Goal: Book appointment/travel/reservation

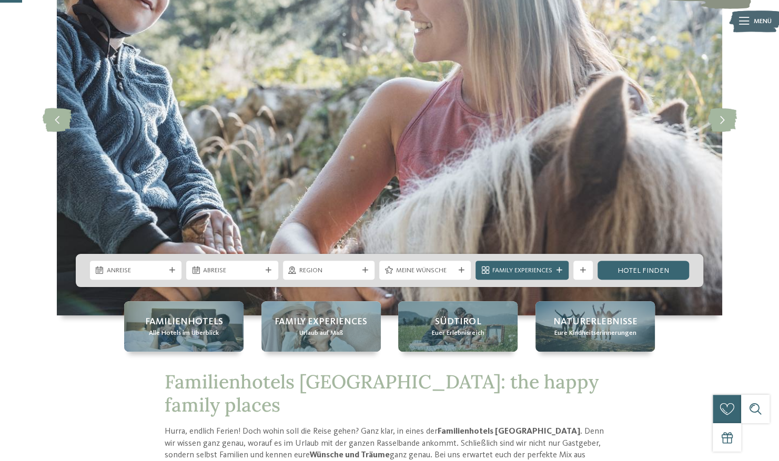
scroll to position [145, 0]
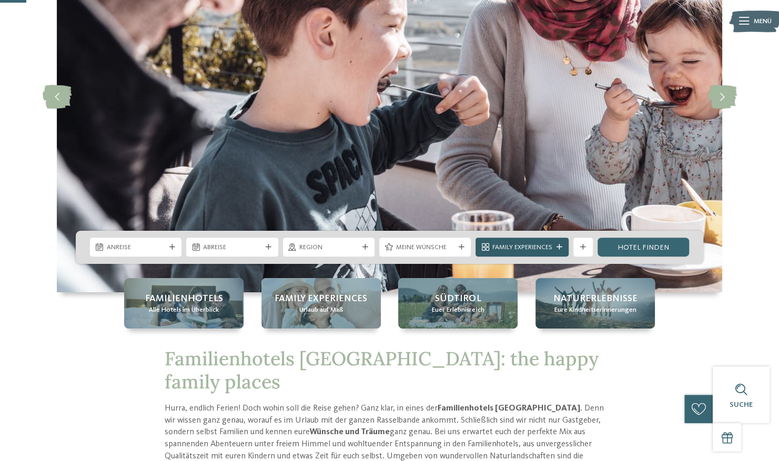
click at [555, 246] on div at bounding box center [558, 248] width 9 height 6
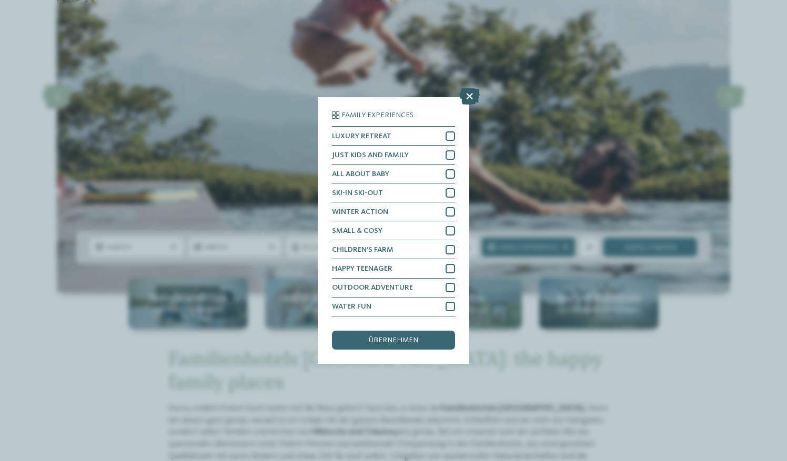
click at [470, 93] on icon at bounding box center [469, 96] width 21 height 17
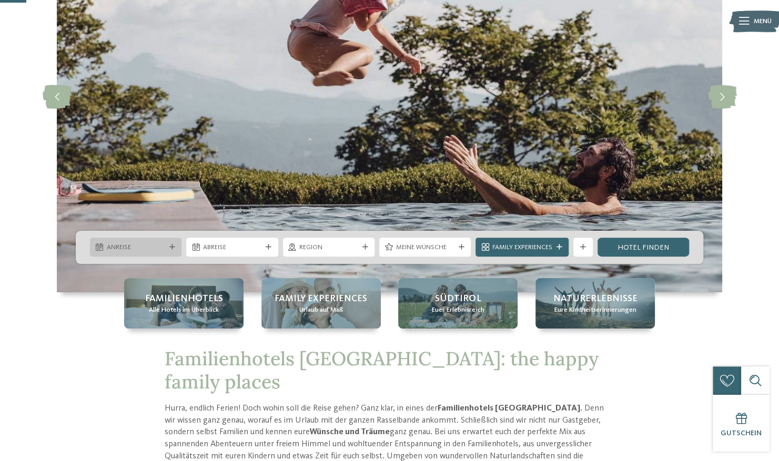
click at [164, 246] on span "Anreise" at bounding box center [136, 247] width 58 height 9
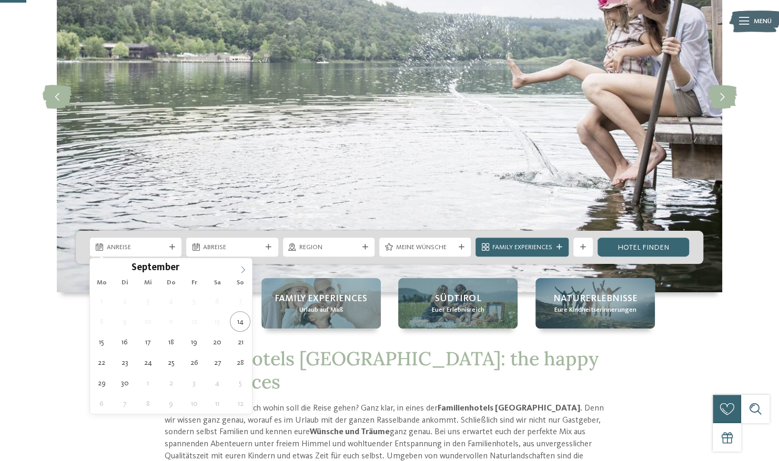
click at [238, 267] on span at bounding box center [243, 267] width 18 height 18
type input "****"
click at [238, 267] on span at bounding box center [243, 267] width 18 height 18
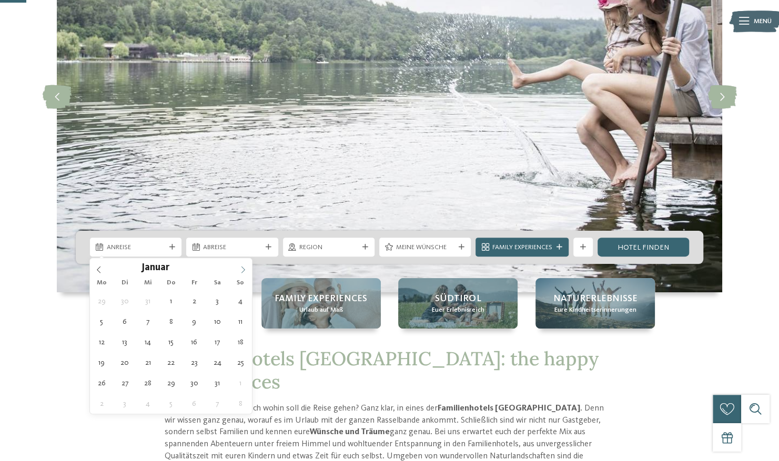
click at [238, 267] on span at bounding box center [243, 267] width 18 height 18
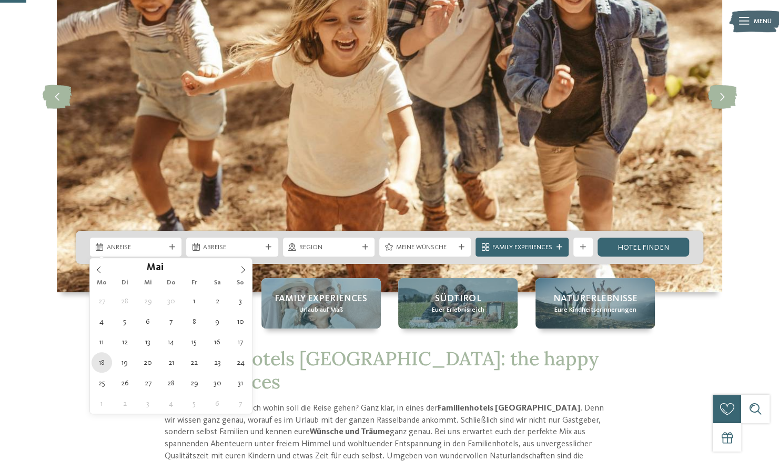
type div "[DATE]"
type input "****"
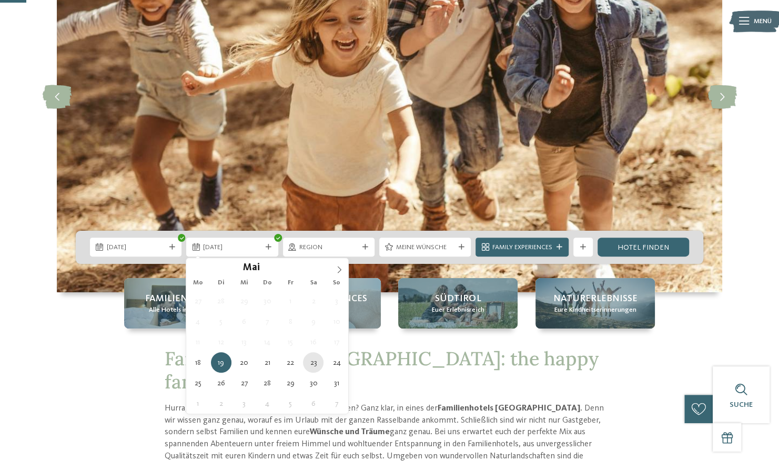
type div "[DATE]"
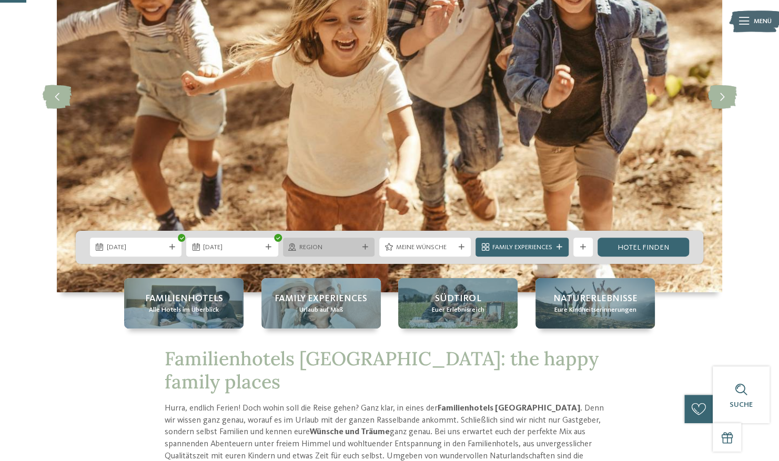
click at [365, 239] on div "Region" at bounding box center [329, 247] width 92 height 19
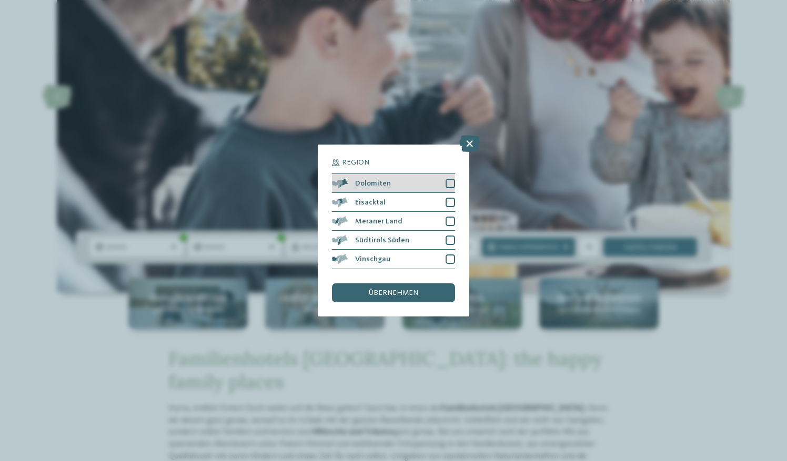
click at [451, 181] on div at bounding box center [450, 183] width 9 height 9
click at [448, 200] on div at bounding box center [450, 202] width 9 height 9
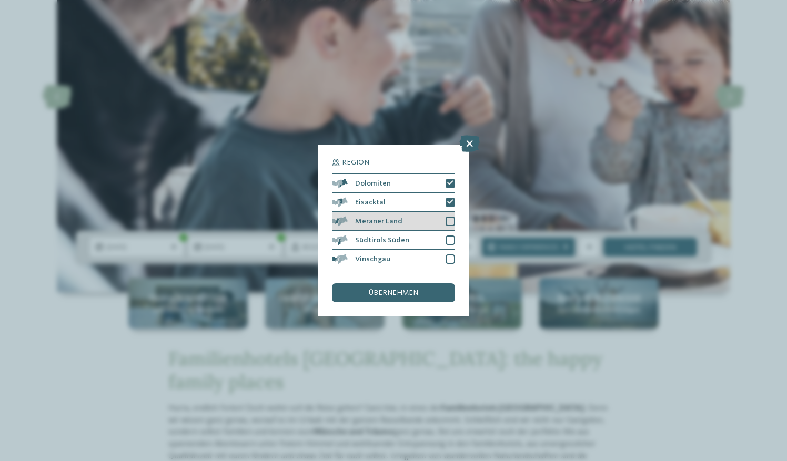
click at [451, 224] on div at bounding box center [450, 221] width 9 height 9
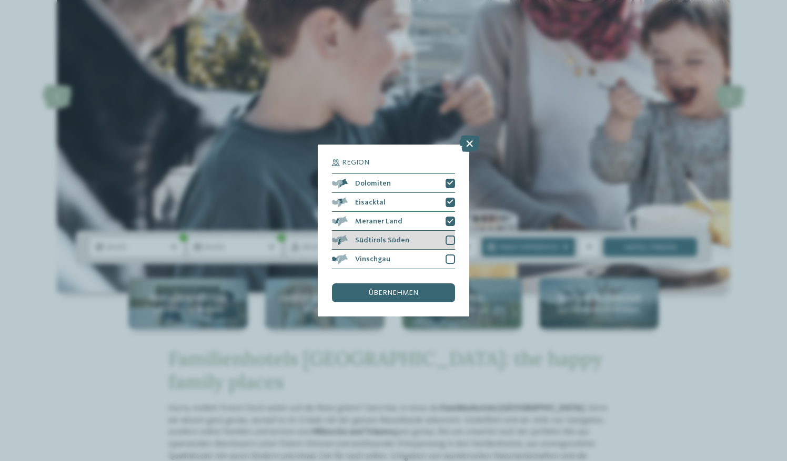
click at [451, 238] on div at bounding box center [450, 240] width 9 height 9
click at [448, 254] on div "Vinschgau" at bounding box center [393, 259] width 123 height 19
click at [406, 291] on span "übernehmen" at bounding box center [393, 292] width 49 height 7
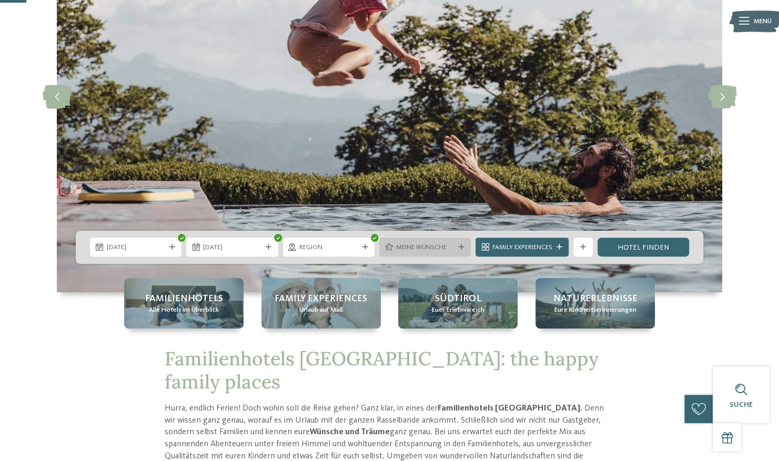
click at [448, 250] on span "Meine Wünsche" at bounding box center [425, 247] width 58 height 9
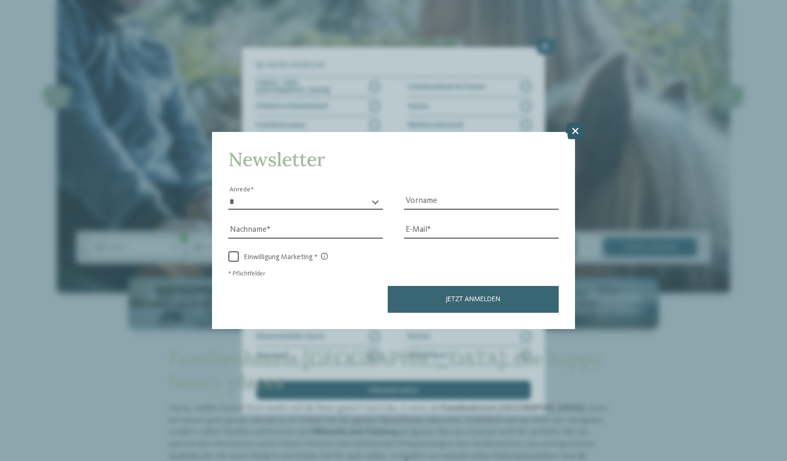
click at [577, 133] on icon at bounding box center [575, 131] width 21 height 17
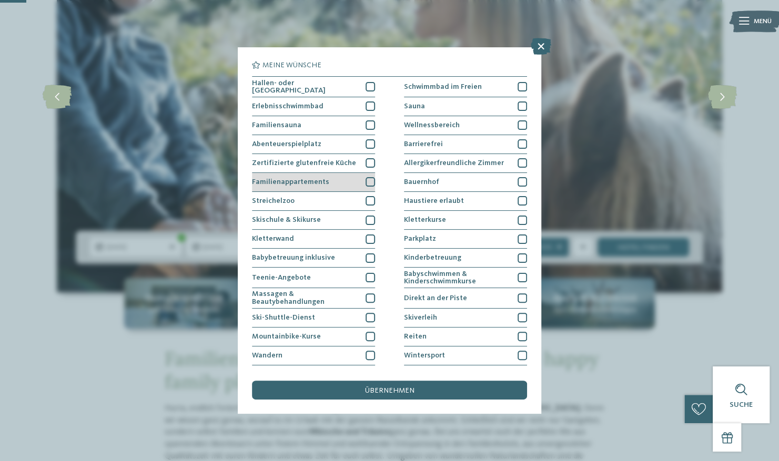
click at [368, 180] on div at bounding box center [370, 181] width 9 height 9
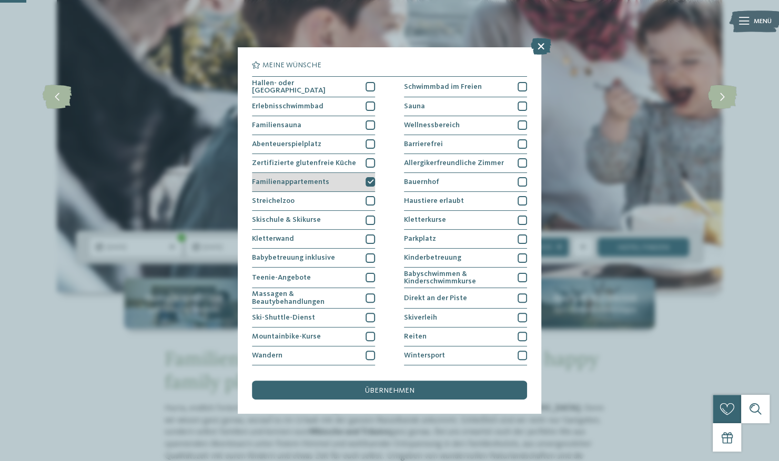
click at [368, 180] on icon at bounding box center [370, 182] width 6 height 6
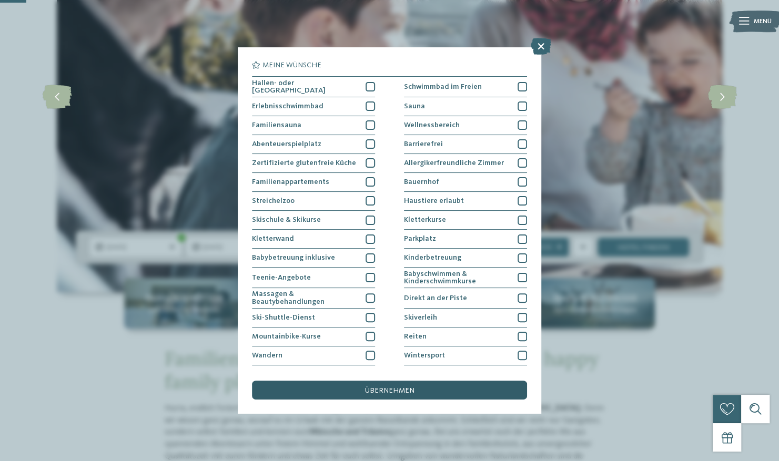
click at [395, 387] on span "übernehmen" at bounding box center [389, 390] width 49 height 7
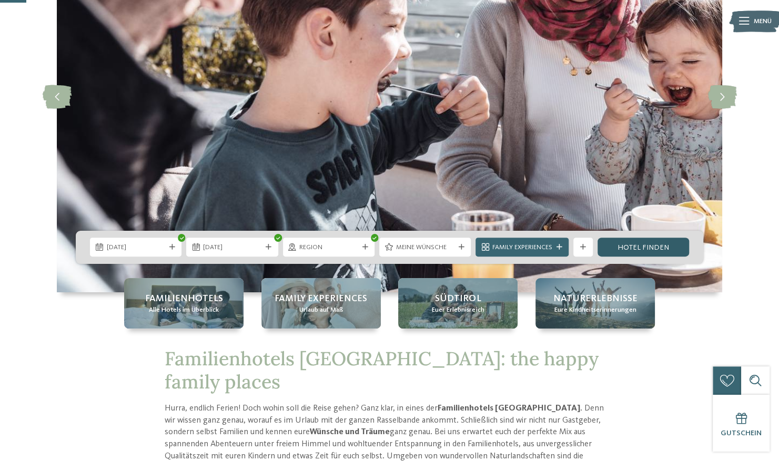
click at [630, 248] on link "Hotel finden" at bounding box center [644, 247] width 92 height 19
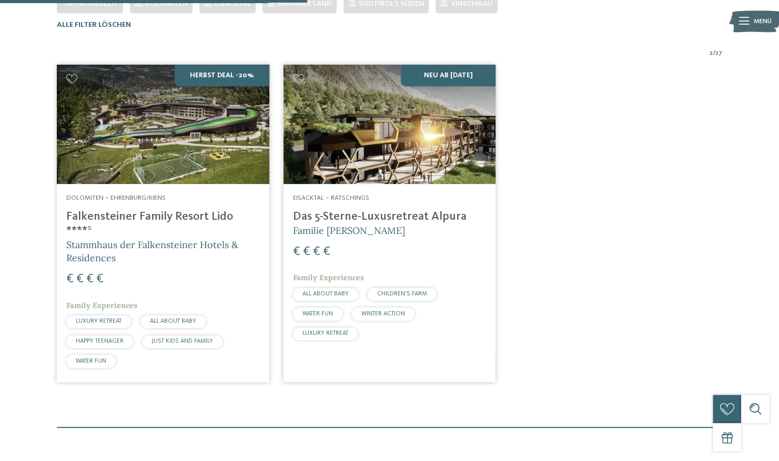
scroll to position [305, 0]
click at [166, 239] on span "Stammhaus der Falkensteiner Hotels & Residences" at bounding box center [152, 251] width 172 height 25
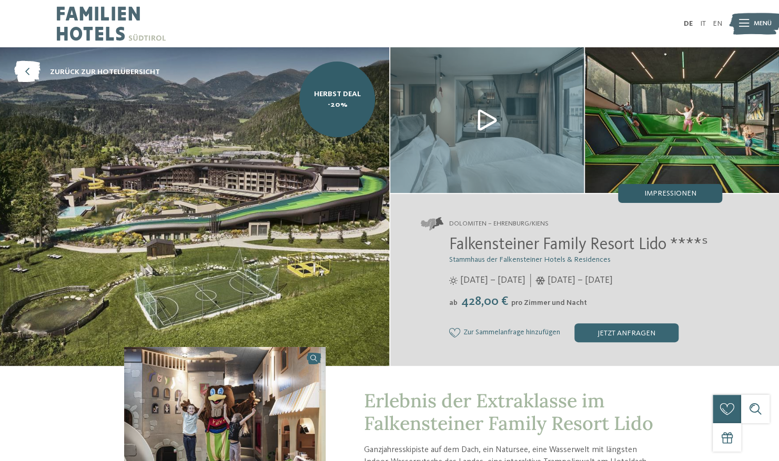
click at [674, 194] on span "Impressionen" at bounding box center [670, 193] width 52 height 7
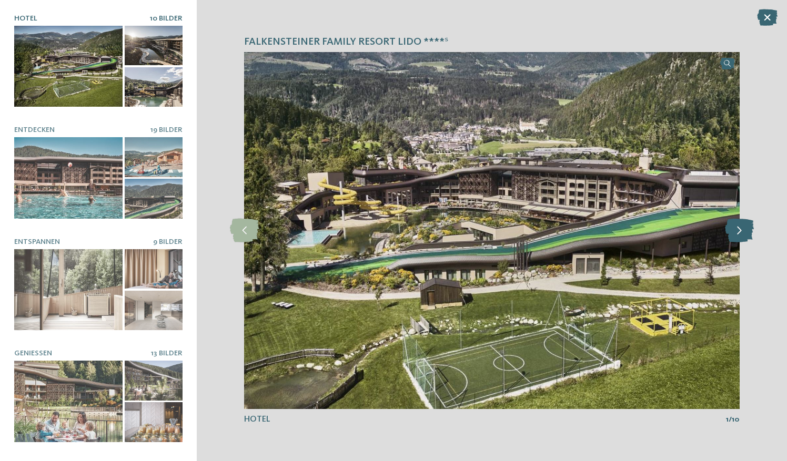
click at [742, 228] on icon at bounding box center [739, 231] width 29 height 24
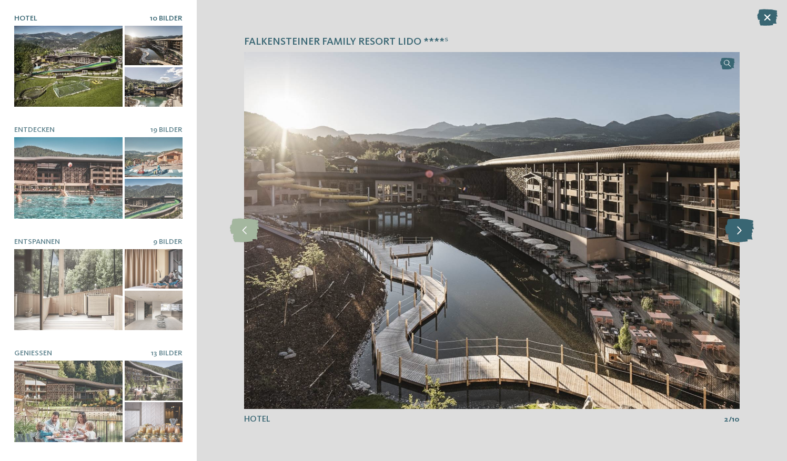
click at [742, 228] on icon at bounding box center [739, 231] width 29 height 24
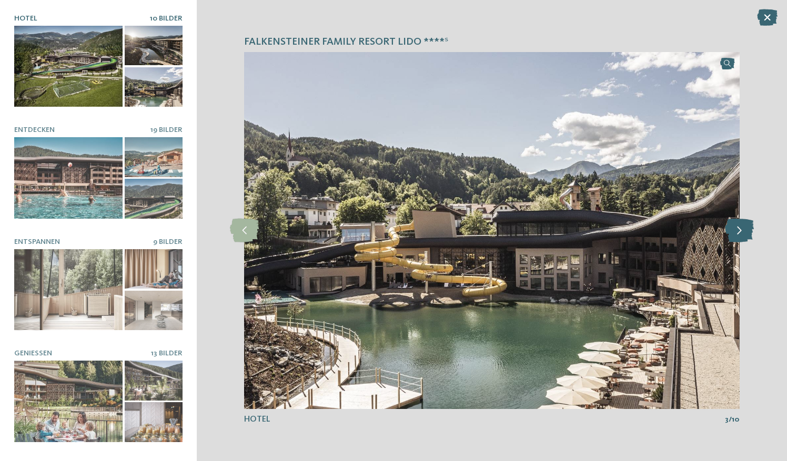
click at [742, 228] on icon at bounding box center [739, 231] width 29 height 24
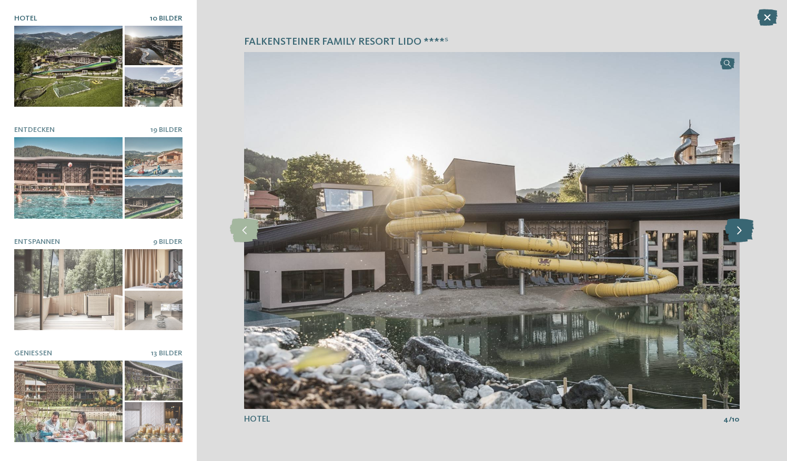
click at [742, 228] on icon at bounding box center [739, 231] width 29 height 24
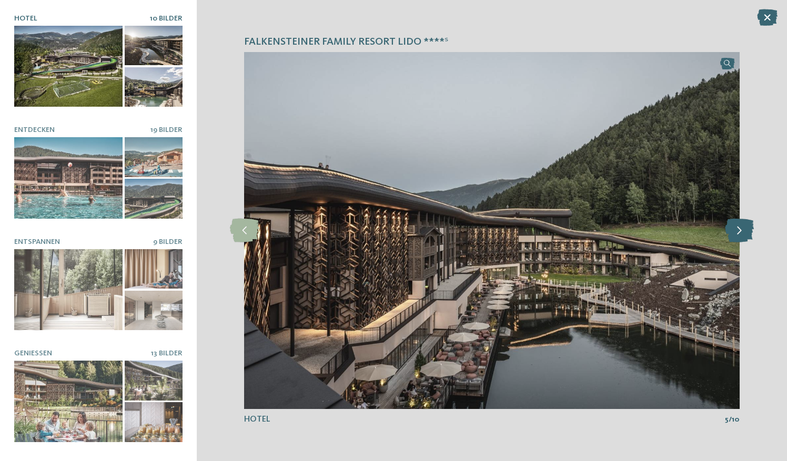
click at [742, 228] on icon at bounding box center [739, 231] width 29 height 24
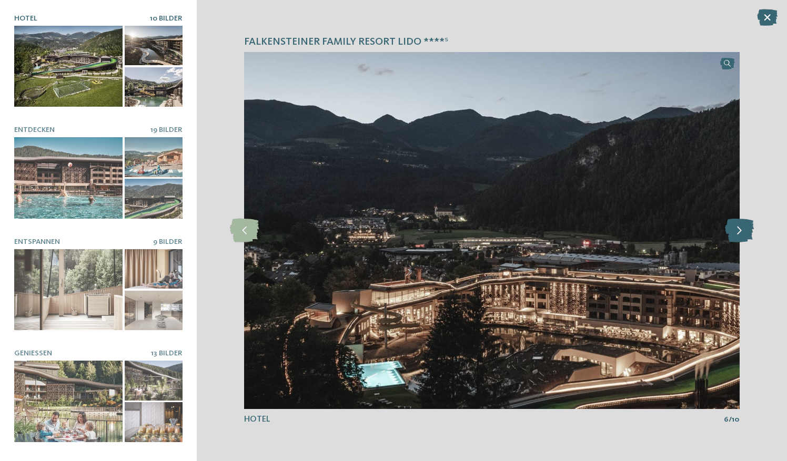
click at [742, 228] on icon at bounding box center [739, 231] width 29 height 24
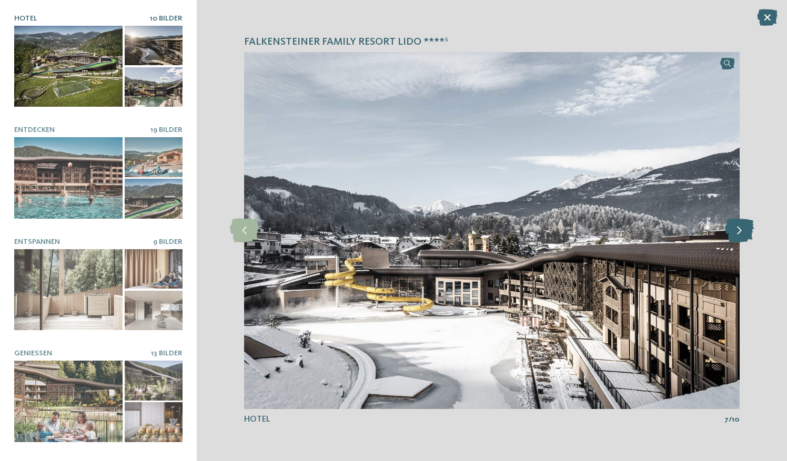
click at [742, 228] on icon at bounding box center [739, 231] width 29 height 24
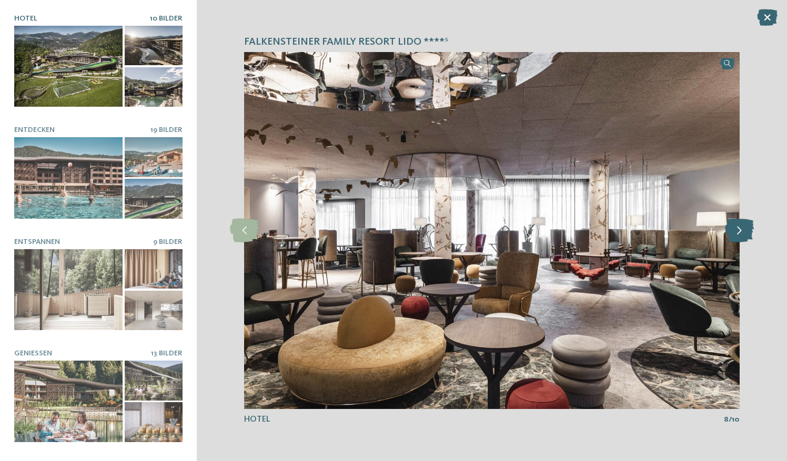
click at [742, 228] on icon at bounding box center [739, 231] width 29 height 24
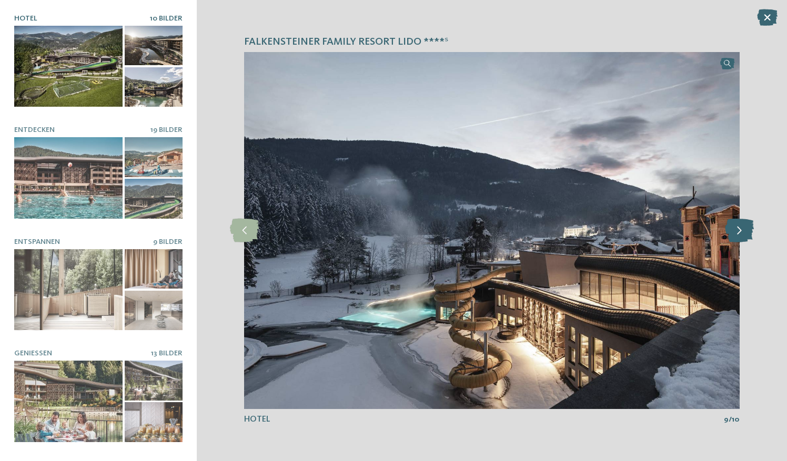
click at [742, 228] on icon at bounding box center [739, 231] width 29 height 24
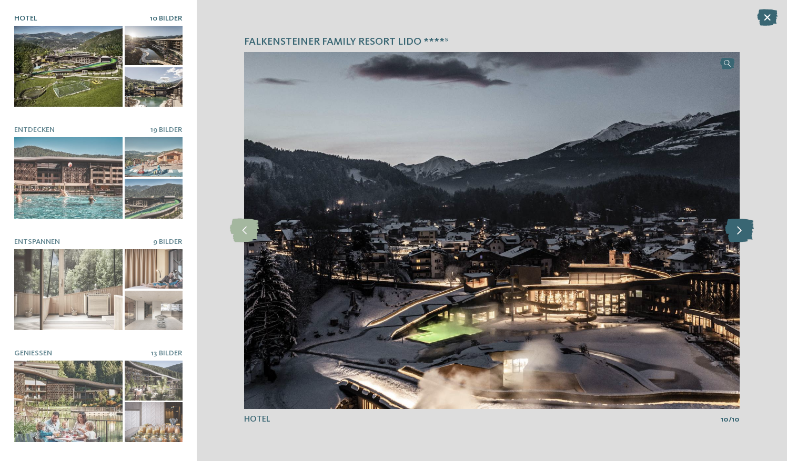
click at [742, 228] on icon at bounding box center [739, 231] width 29 height 24
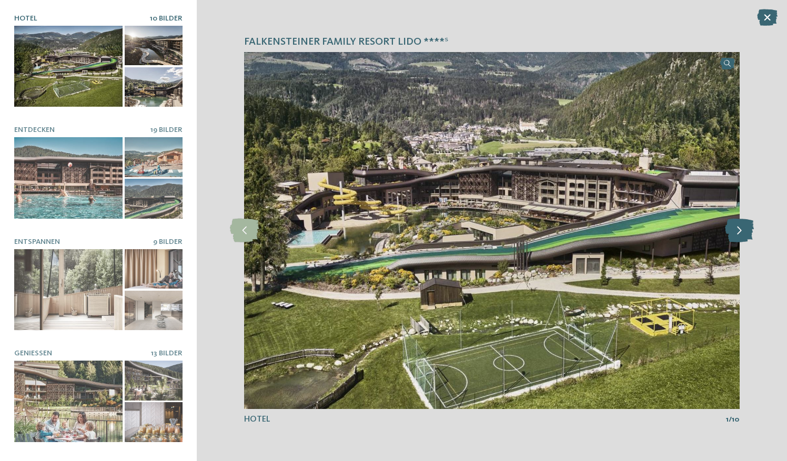
click at [742, 228] on icon at bounding box center [739, 231] width 29 height 24
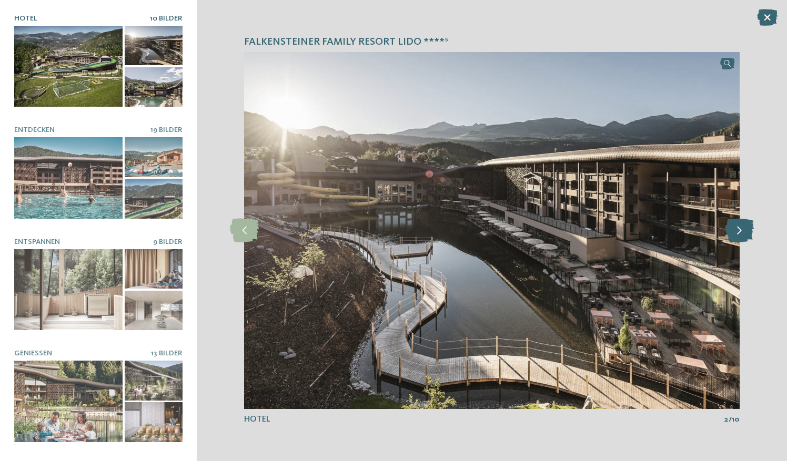
click at [743, 229] on icon at bounding box center [739, 231] width 29 height 24
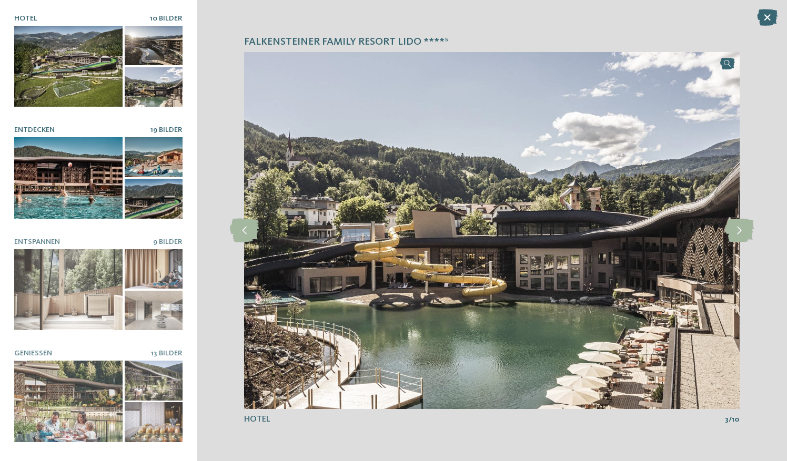
click at [107, 180] on div at bounding box center [68, 178] width 108 height 82
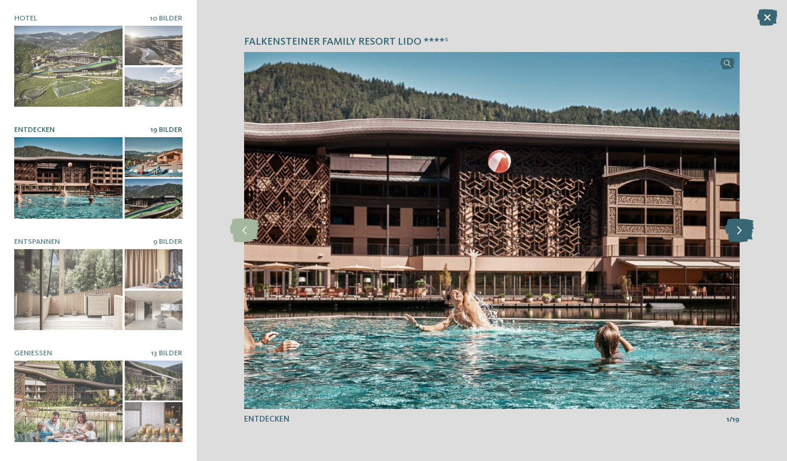
click at [743, 232] on icon at bounding box center [739, 231] width 29 height 24
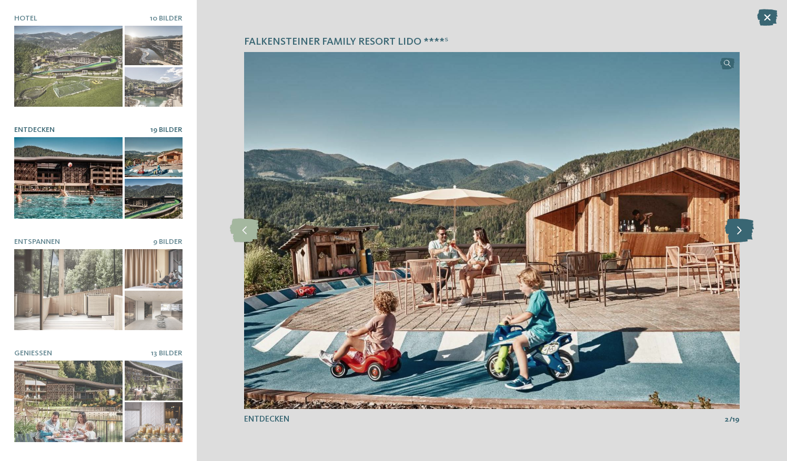
click at [743, 232] on icon at bounding box center [739, 231] width 29 height 24
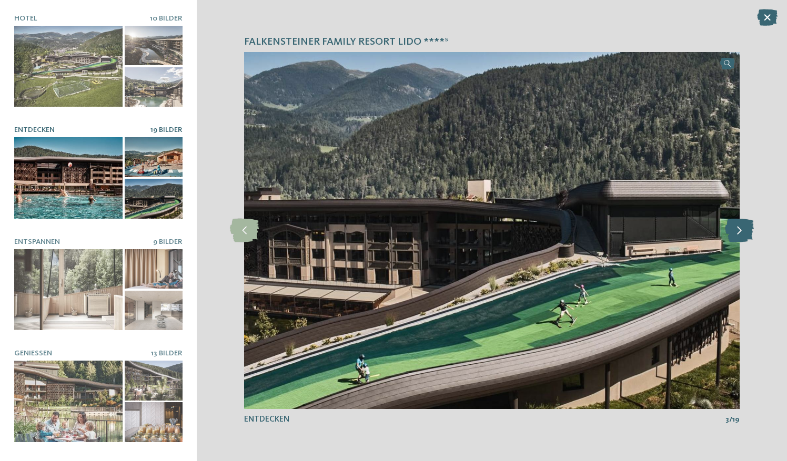
click at [743, 232] on icon at bounding box center [739, 231] width 29 height 24
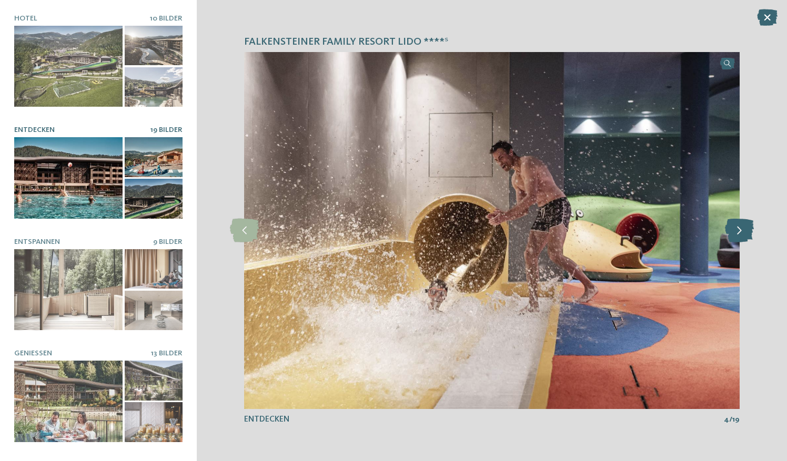
click at [743, 232] on icon at bounding box center [739, 231] width 29 height 24
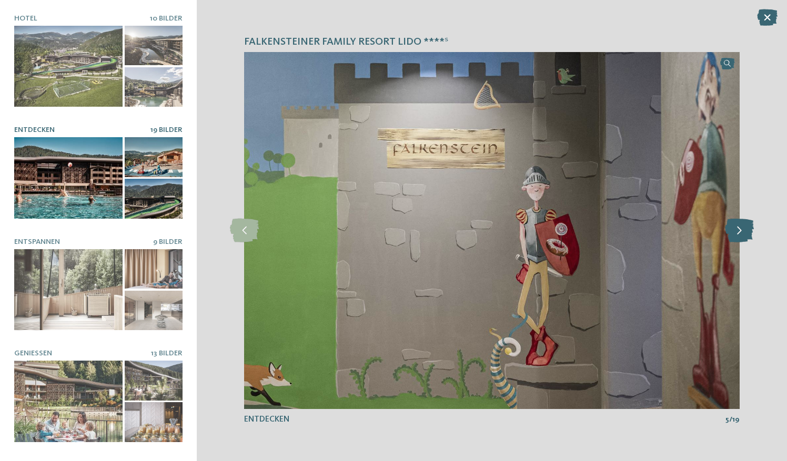
click at [743, 232] on icon at bounding box center [739, 231] width 29 height 24
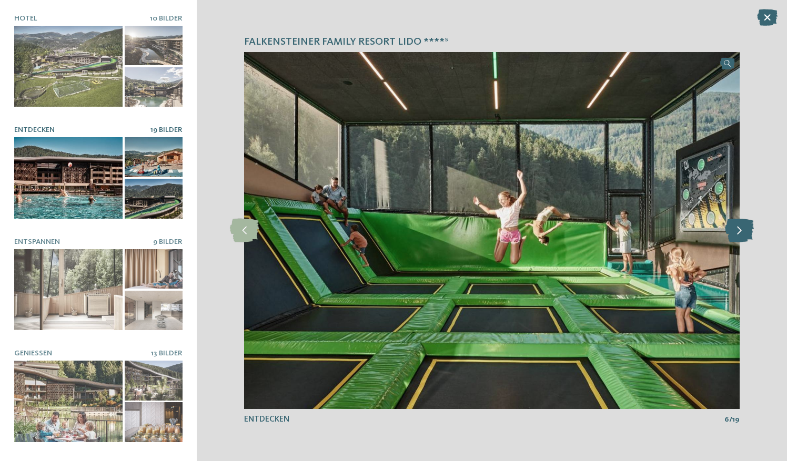
click at [743, 232] on icon at bounding box center [739, 231] width 29 height 24
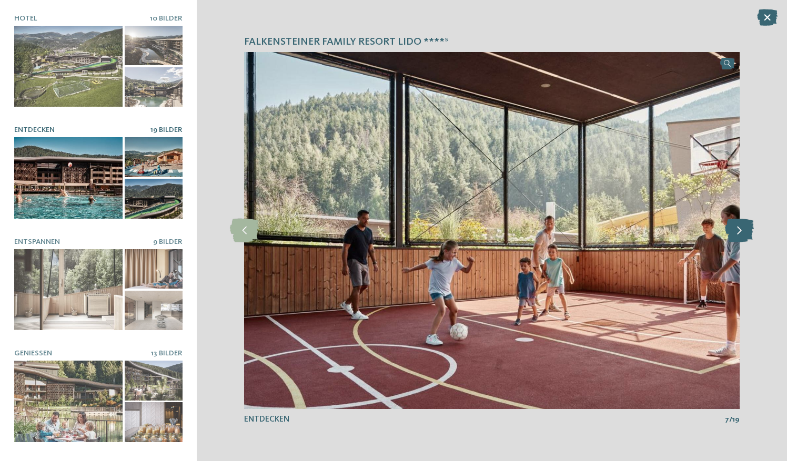
click at [743, 232] on icon at bounding box center [739, 231] width 29 height 24
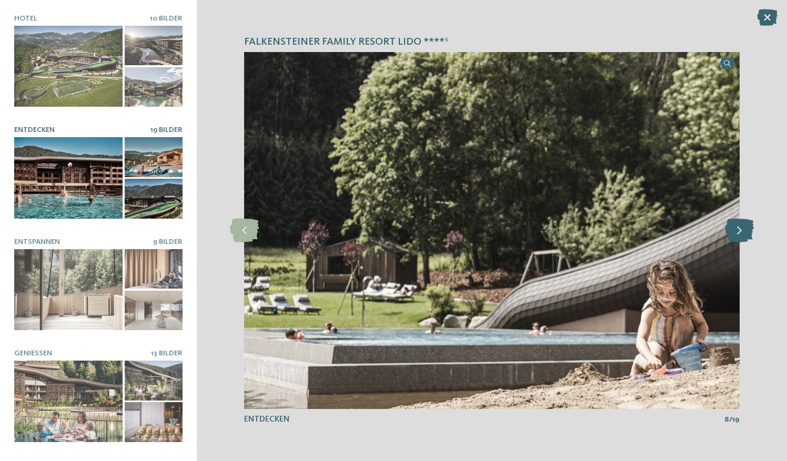
click at [743, 232] on icon at bounding box center [739, 231] width 29 height 24
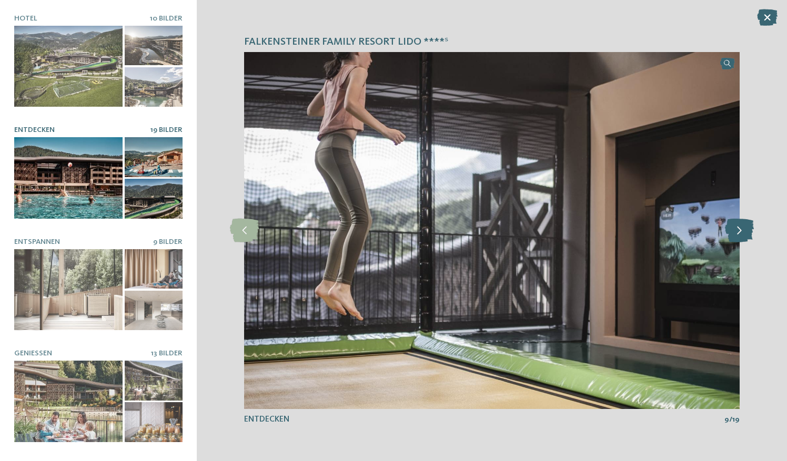
click at [743, 232] on icon at bounding box center [739, 231] width 29 height 24
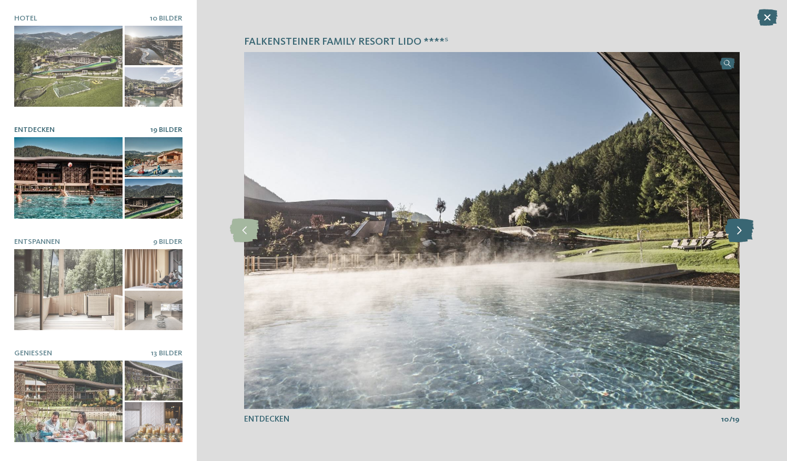
click at [743, 232] on icon at bounding box center [739, 231] width 29 height 24
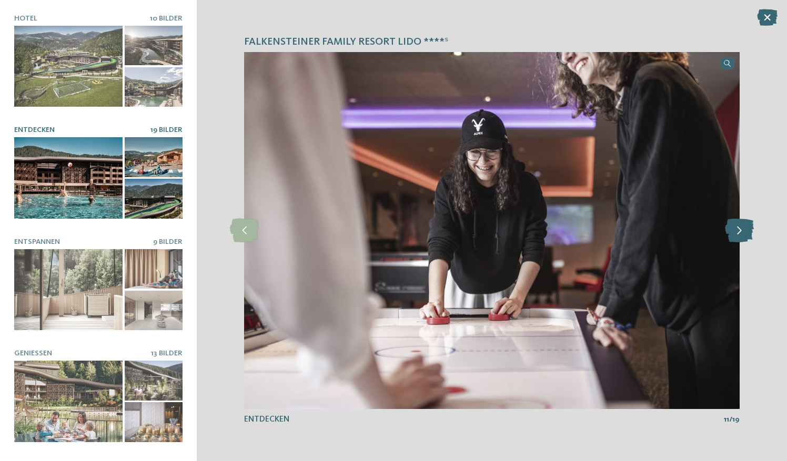
click at [743, 232] on icon at bounding box center [739, 231] width 29 height 24
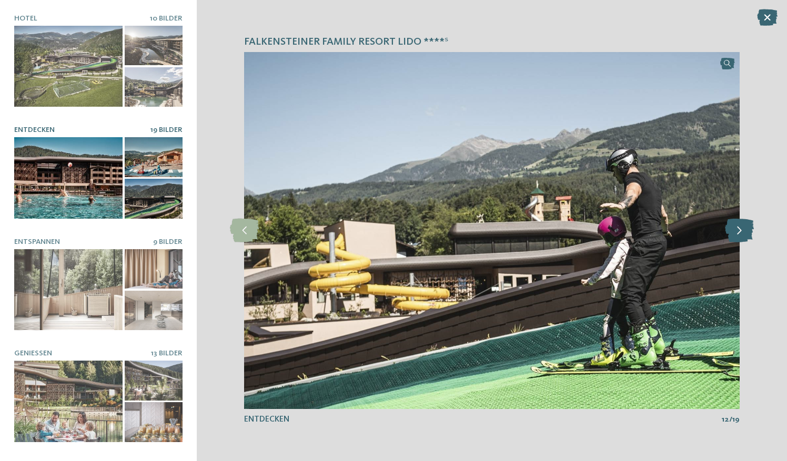
click at [743, 232] on icon at bounding box center [739, 231] width 29 height 24
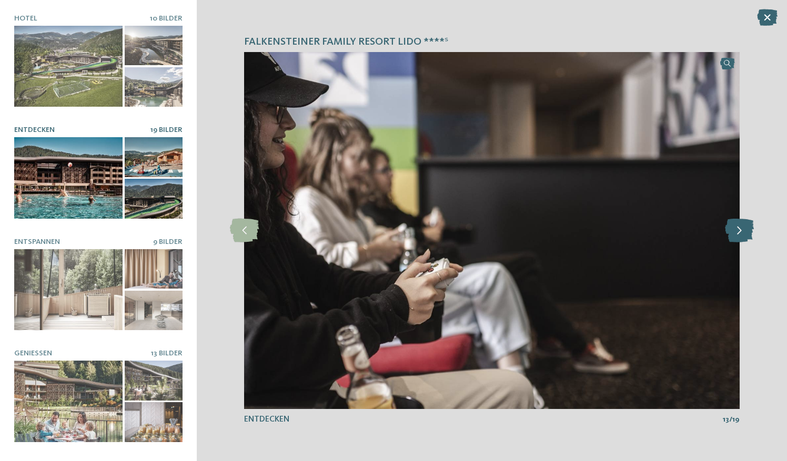
click at [743, 232] on icon at bounding box center [739, 231] width 29 height 24
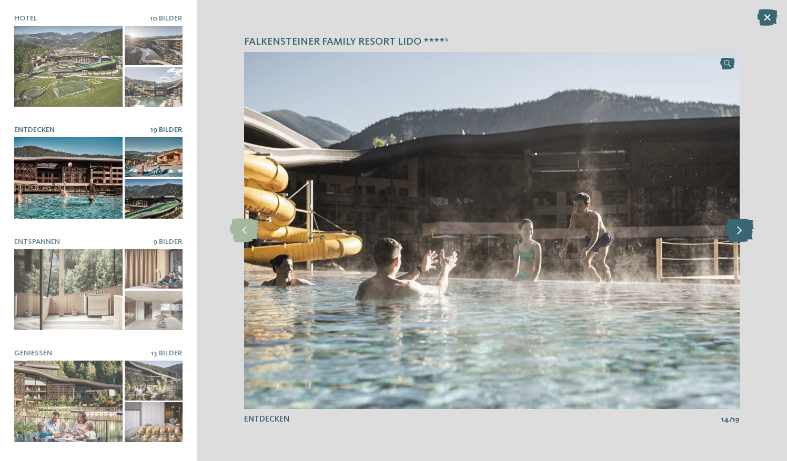
click at [743, 232] on icon at bounding box center [739, 231] width 29 height 24
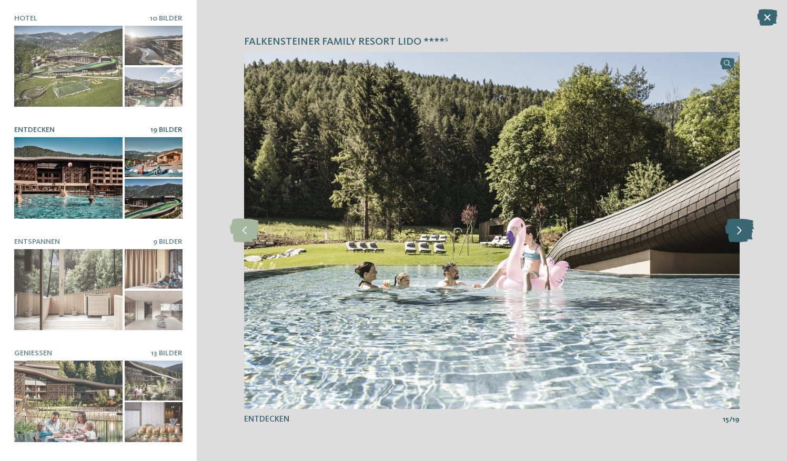
click at [743, 232] on icon at bounding box center [739, 231] width 29 height 24
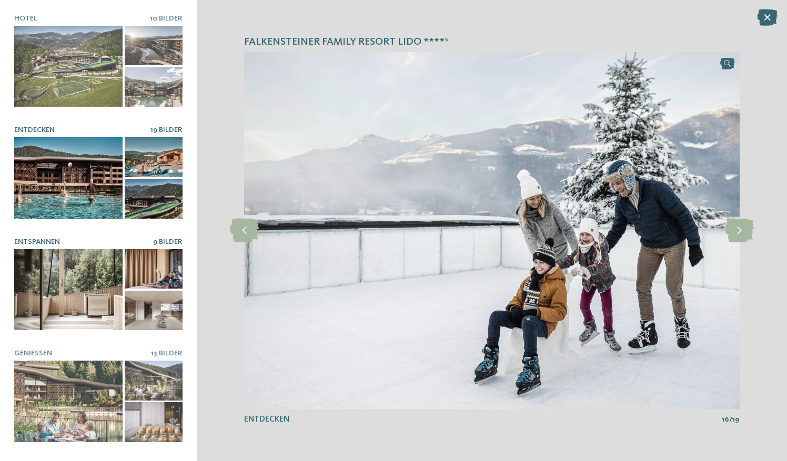
click at [81, 276] on div at bounding box center [68, 290] width 108 height 82
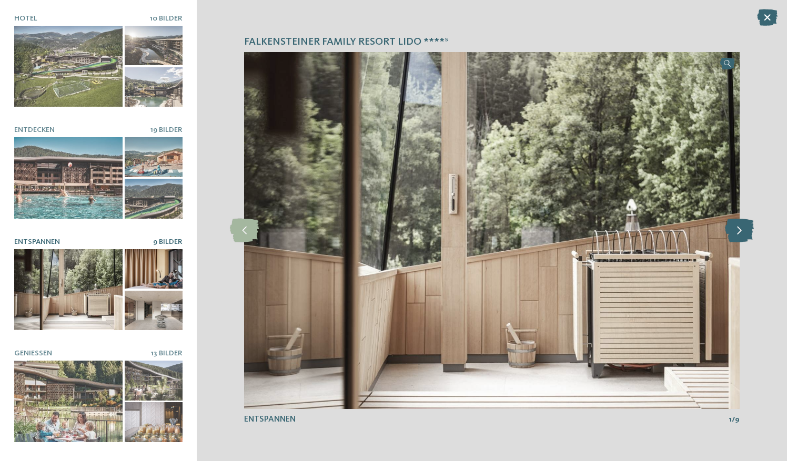
click at [738, 239] on icon at bounding box center [739, 231] width 29 height 24
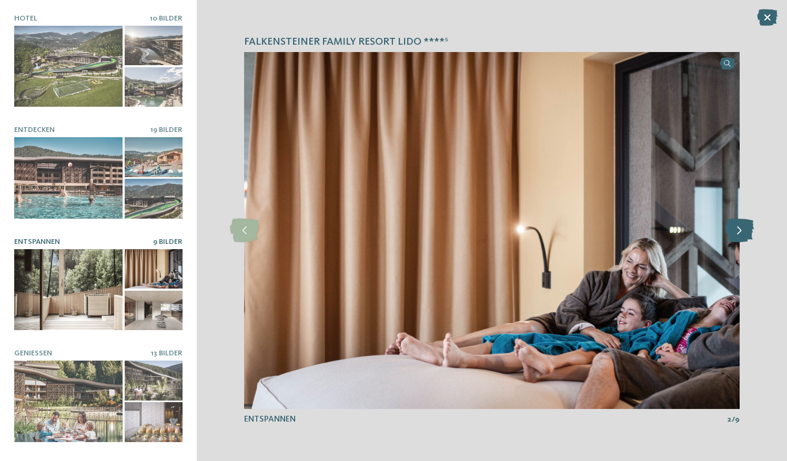
click at [738, 236] on icon at bounding box center [739, 231] width 29 height 24
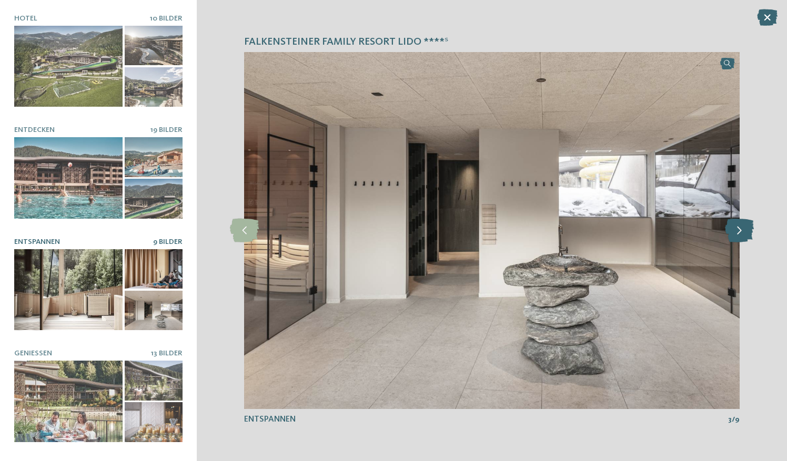
click at [738, 236] on icon at bounding box center [739, 231] width 29 height 24
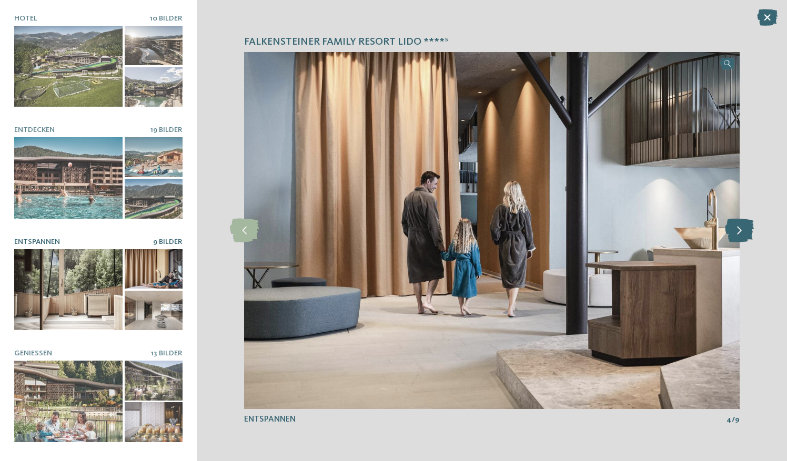
click at [738, 236] on icon at bounding box center [739, 231] width 29 height 24
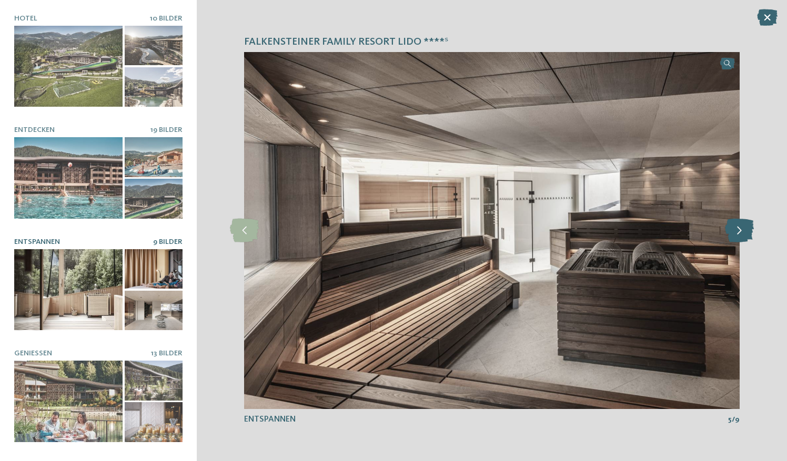
click at [738, 236] on icon at bounding box center [739, 231] width 29 height 24
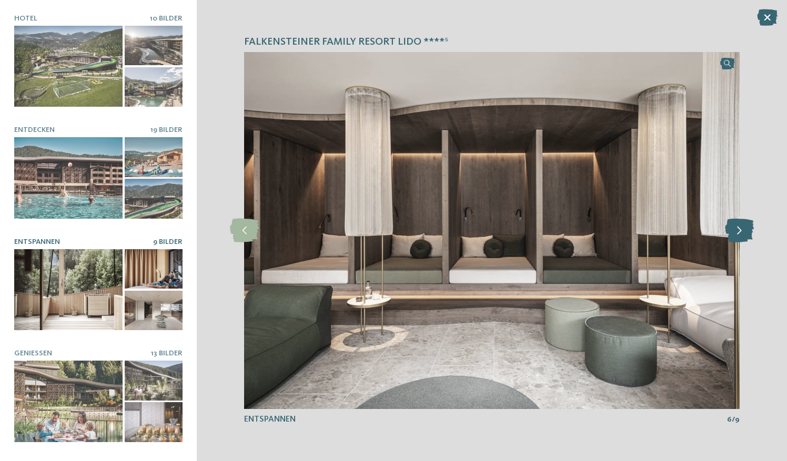
click at [738, 236] on icon at bounding box center [739, 231] width 29 height 24
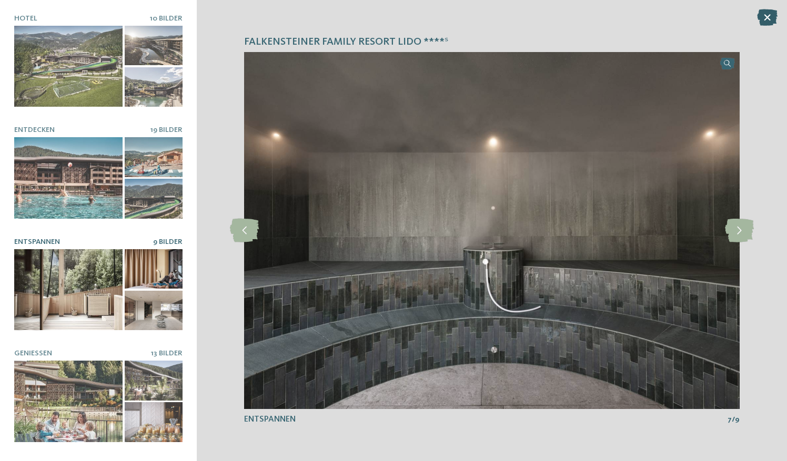
click at [766, 18] on icon at bounding box center [767, 17] width 21 height 17
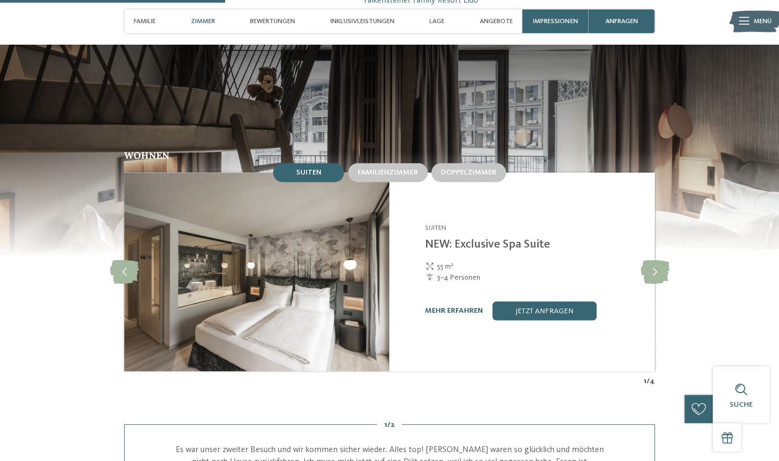
scroll to position [937, 0]
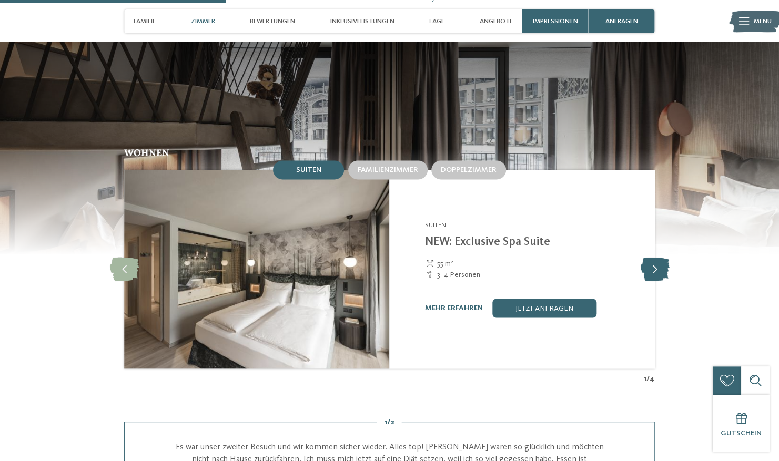
click at [651, 258] on icon at bounding box center [654, 269] width 29 height 24
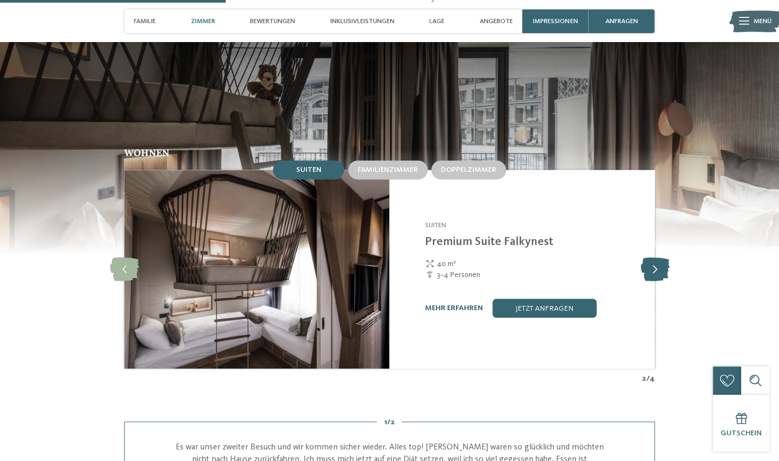
click at [651, 258] on icon at bounding box center [654, 269] width 29 height 24
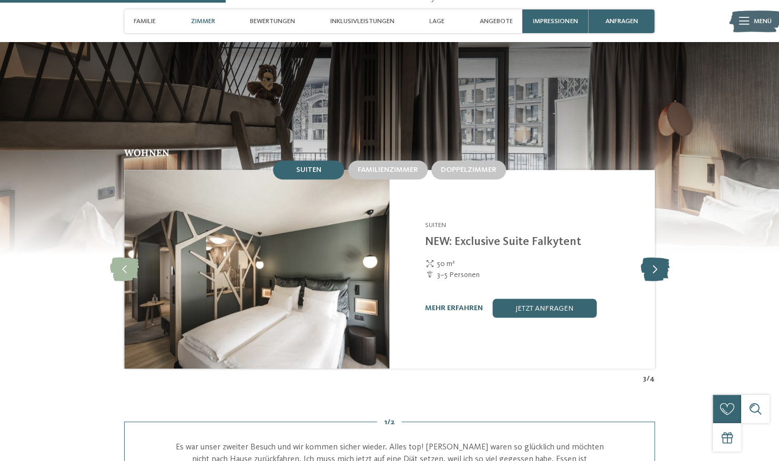
click at [651, 258] on icon at bounding box center [654, 269] width 29 height 24
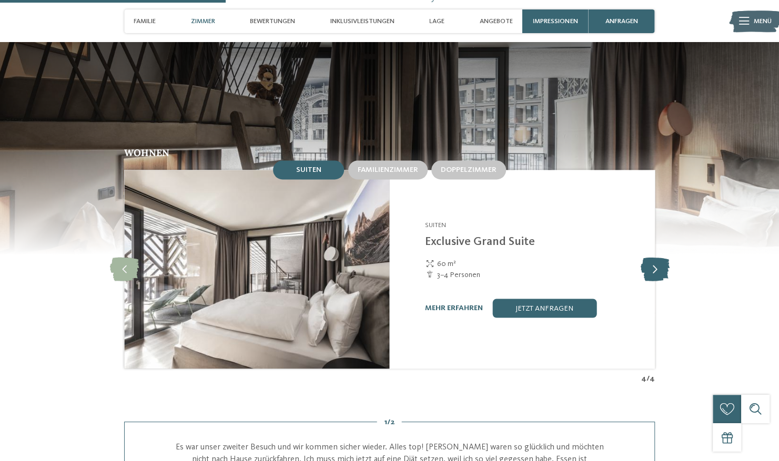
click at [651, 258] on icon at bounding box center [654, 269] width 29 height 24
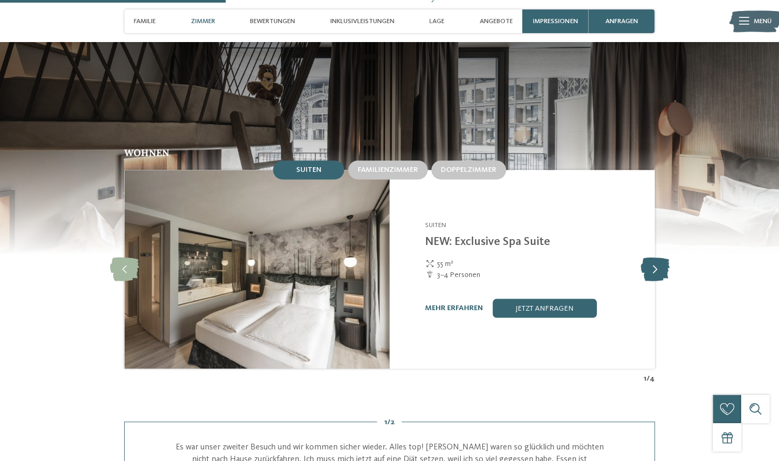
click at [651, 258] on icon at bounding box center [654, 269] width 29 height 24
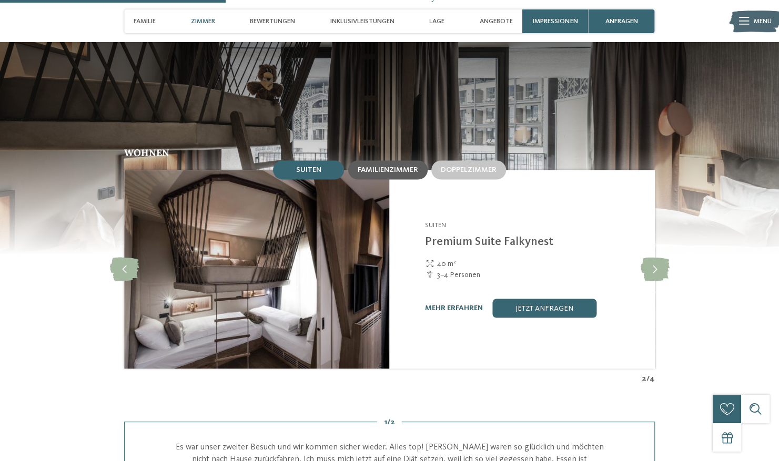
click at [379, 166] on span "Familienzimmer" at bounding box center [388, 169] width 60 height 7
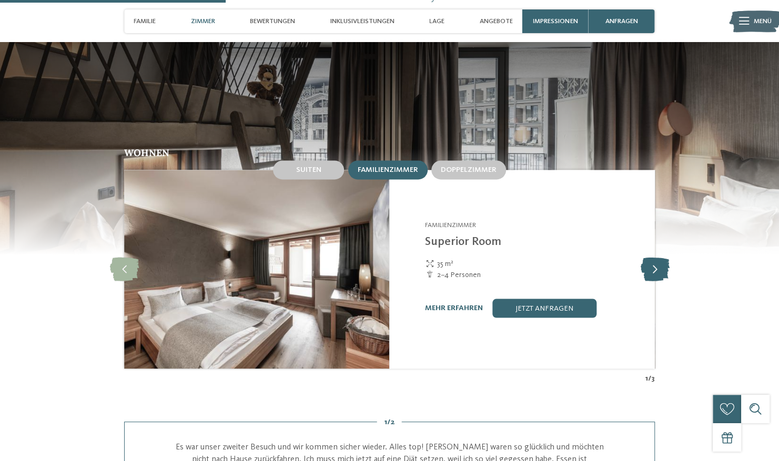
click at [648, 259] on icon at bounding box center [654, 269] width 29 height 24
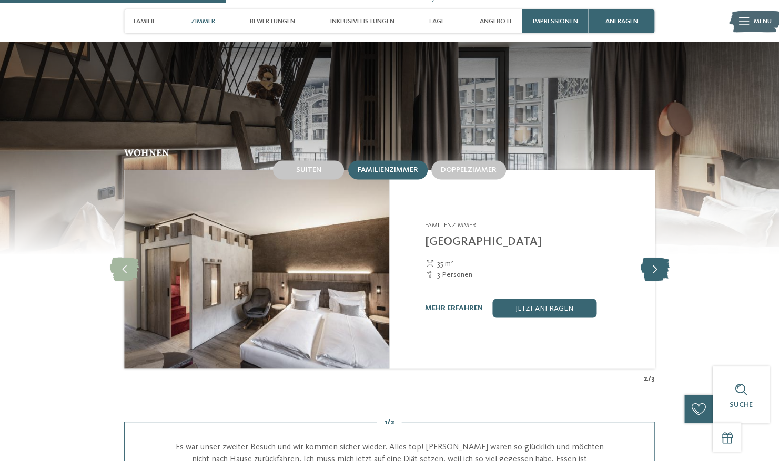
click at [648, 259] on icon at bounding box center [654, 269] width 29 height 24
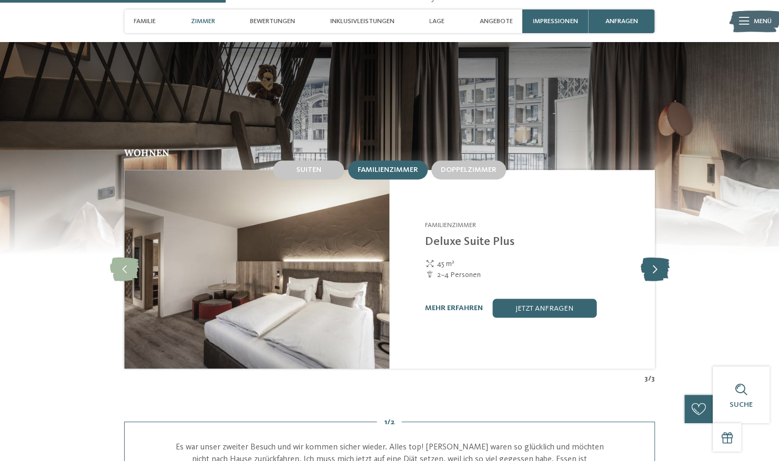
click at [648, 259] on icon at bounding box center [654, 269] width 29 height 24
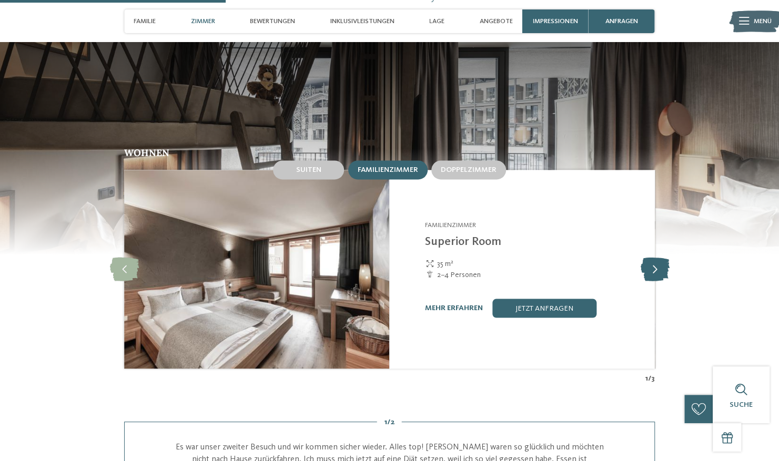
click at [648, 259] on icon at bounding box center [654, 269] width 29 height 24
